Goal: Task Accomplishment & Management: Use online tool/utility

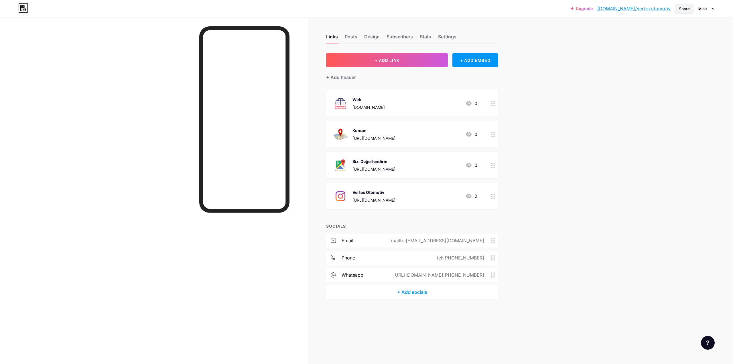
click at [685, 6] on div "Share" at bounding box center [684, 9] width 11 height 6
click at [656, 44] on div "Get my QR code" at bounding box center [644, 43] width 36 height 7
click at [683, 26] on div at bounding box center [683, 25] width 7 height 7
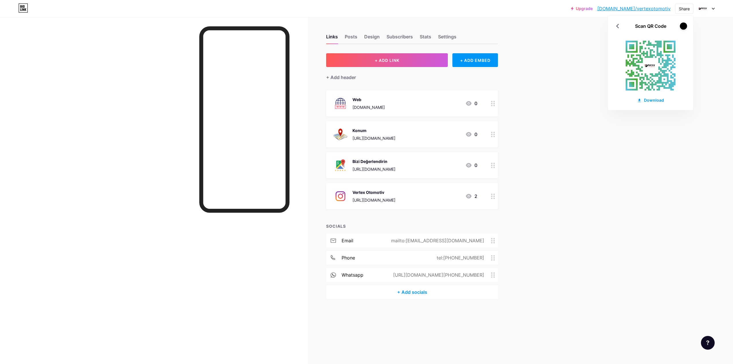
click at [683, 26] on div at bounding box center [683, 25] width 7 height 7
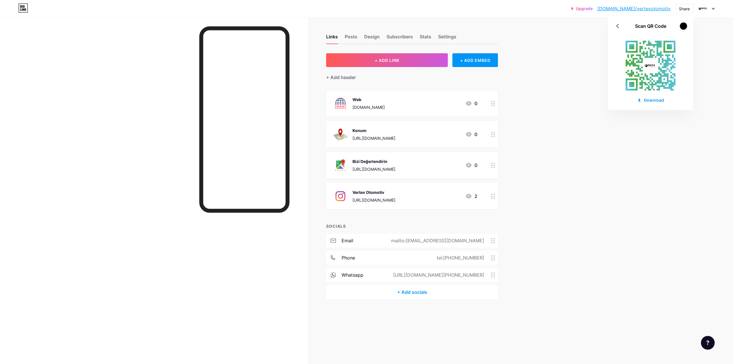
click at [683, 26] on div at bounding box center [683, 25] width 7 height 7
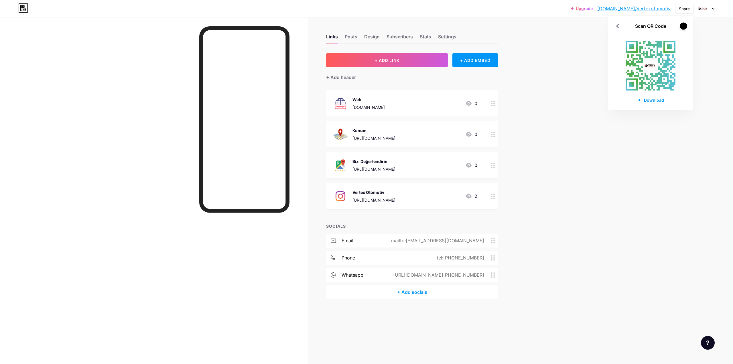
click at [683, 26] on div at bounding box center [683, 25] width 7 height 7
click at [654, 101] on div "Download" at bounding box center [650, 100] width 27 height 6
